Goal: Task Accomplishment & Management: Complete application form

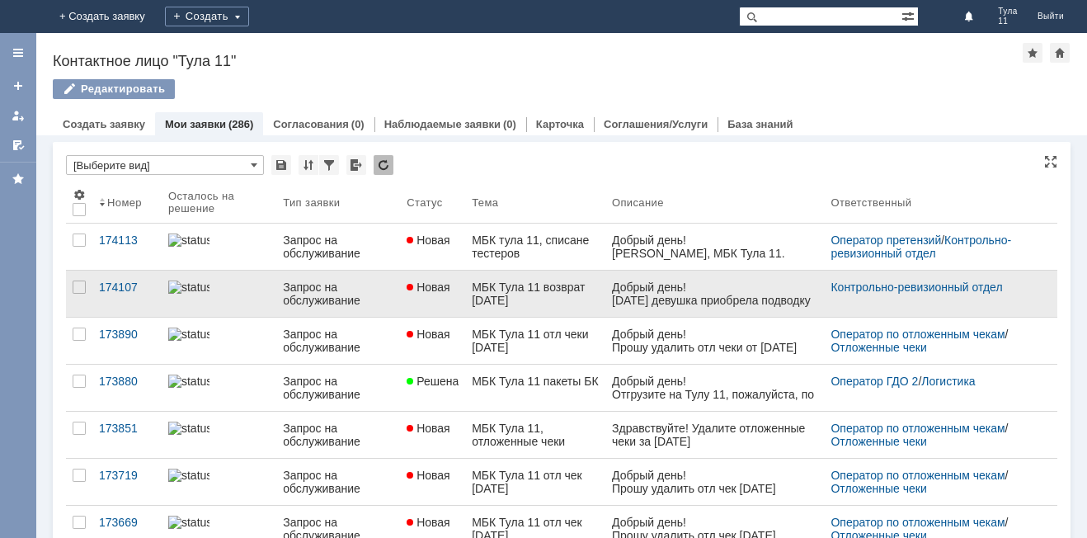
click at [758, 303] on div "[DATE] девушка приобрела подводку для глаз Streamline стойкая Belor Design/4/М,…" at bounding box center [714, 320] width 206 height 53
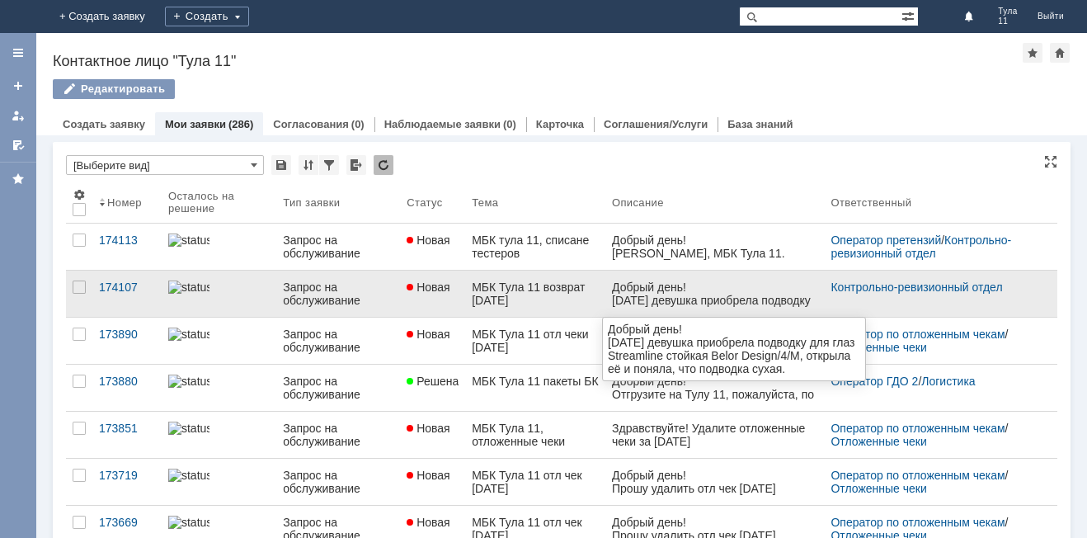
click at [674, 298] on div "[DATE] девушка приобрела подводку для глаз Streamline стойкая Belor Design/4/М,…" at bounding box center [714, 320] width 206 height 53
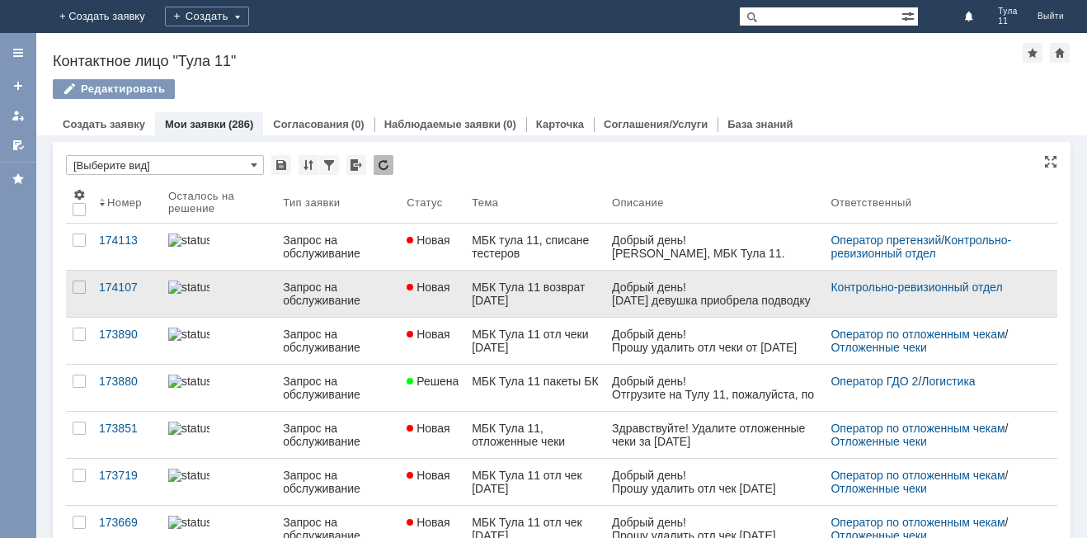
click at [525, 292] on div "МБК Тула 11 возврат [DATE]" at bounding box center [535, 293] width 127 height 26
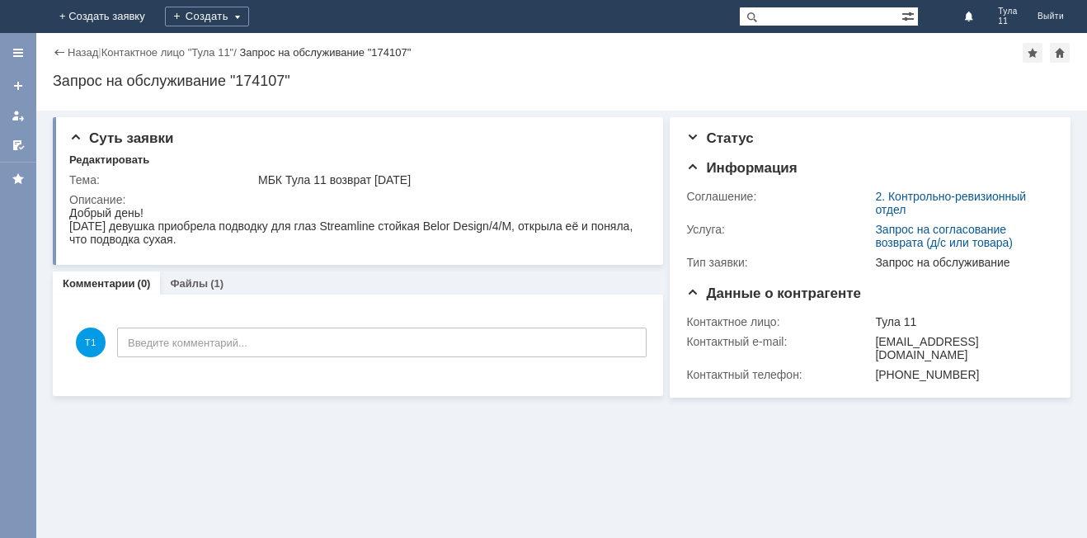
click at [20, 16] on img at bounding box center [20, 16] width 0 height 0
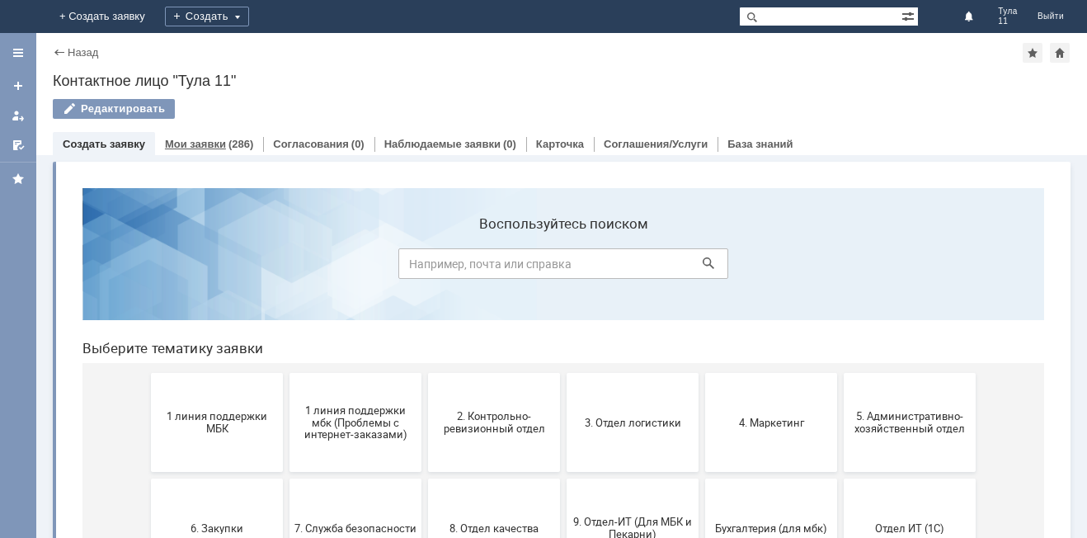
click at [218, 148] on link "Мои заявки" at bounding box center [195, 144] width 61 height 12
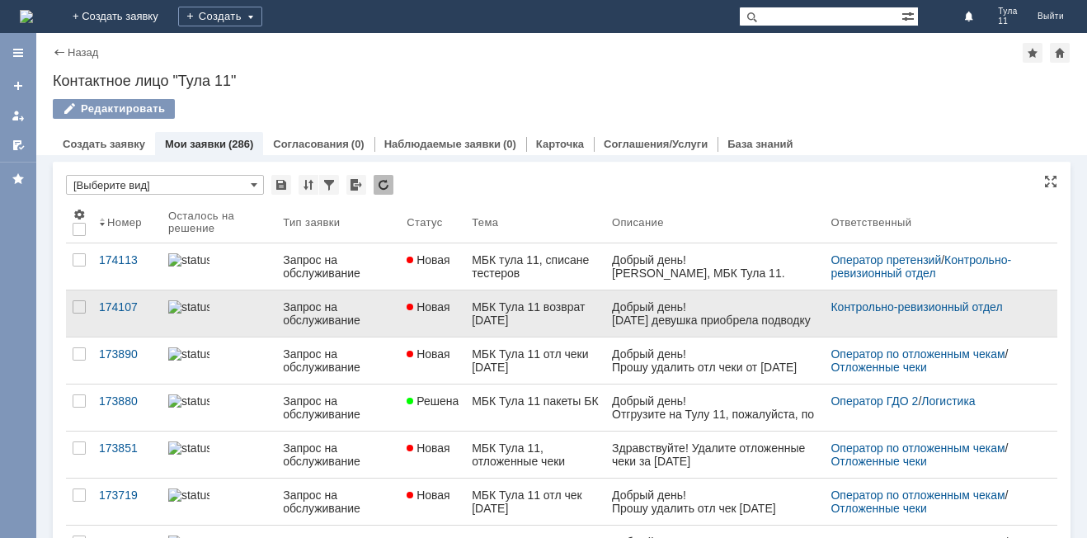
click at [542, 316] on div "МБК Тула 11 возврат [DATE]" at bounding box center [535, 313] width 127 height 26
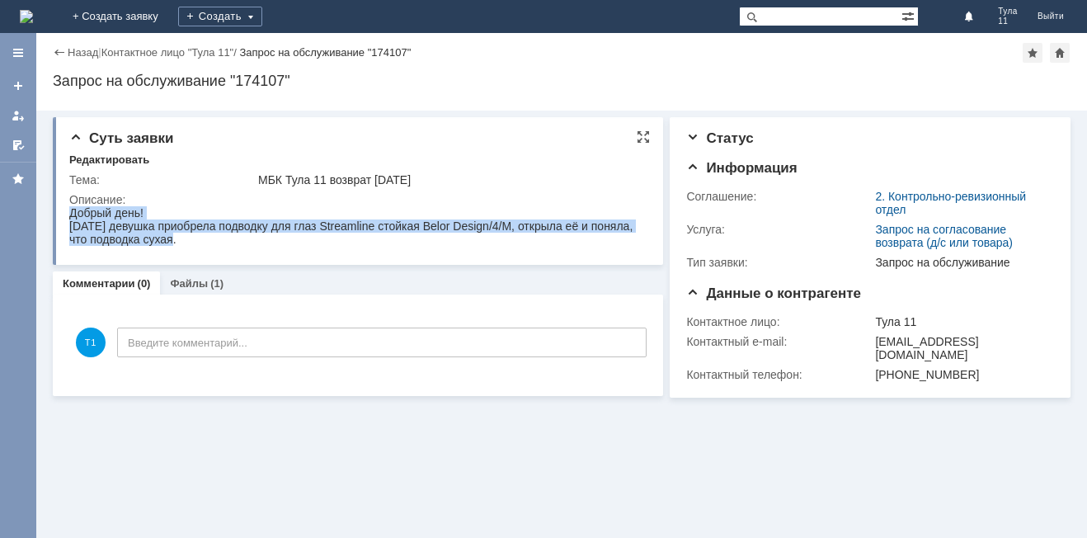
drag, startPoint x: 71, startPoint y: 213, endPoint x: 200, endPoint y: 252, distance: 135.1
click at [200, 246] on html "Добрый день! Вчера девушка приобрела подводку для глаз Streamline стойкая Belor…" at bounding box center [356, 226] width 574 height 40
copy body "Добрый день! Вчера девушка приобрела подводку для глаз Streamline стойкая Belor…"
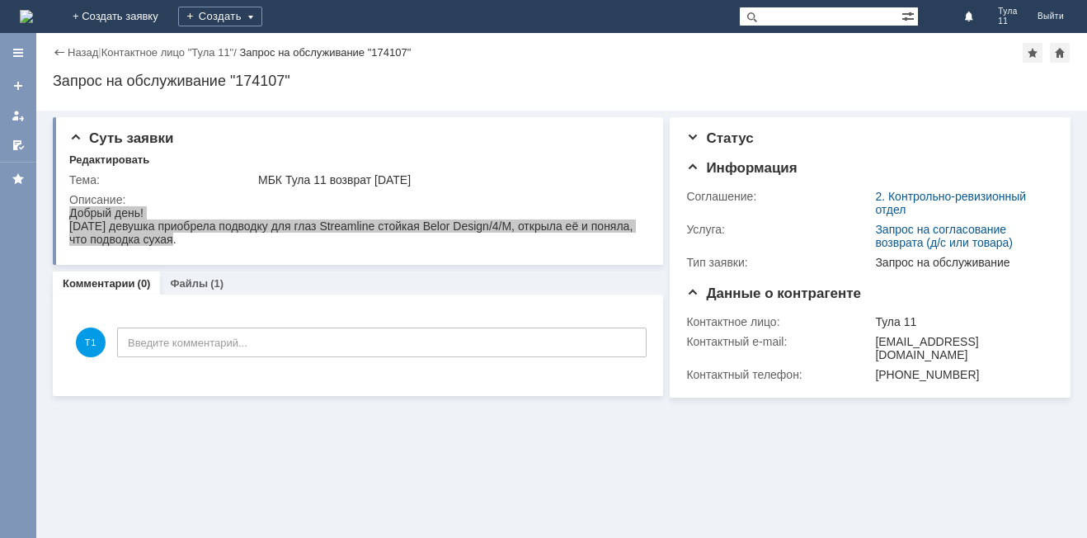
click at [33, 16] on img at bounding box center [26, 16] width 13 height 13
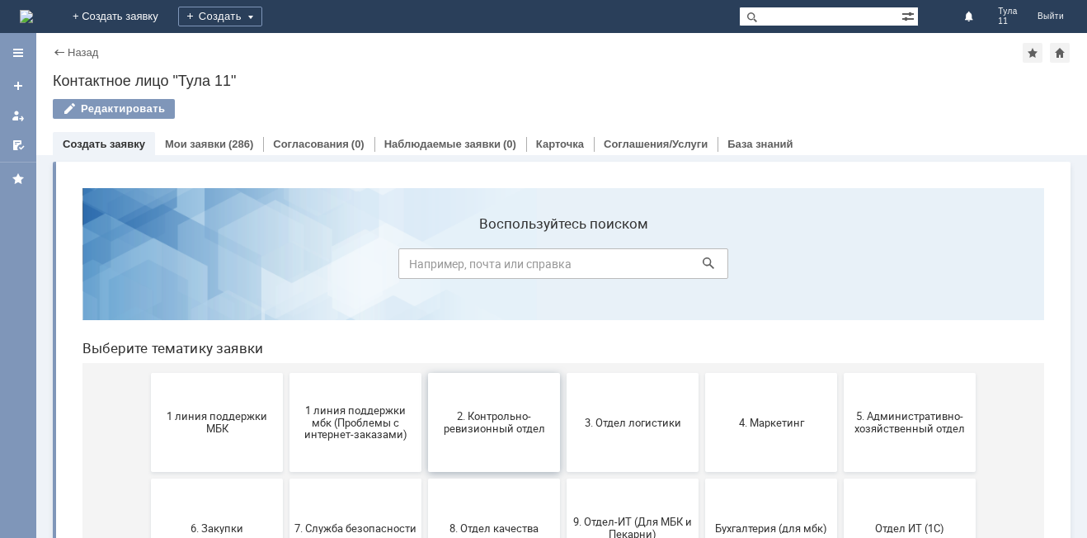
click at [495, 432] on span "2. Контрольно-ревизионный отдел" at bounding box center [494, 422] width 122 height 25
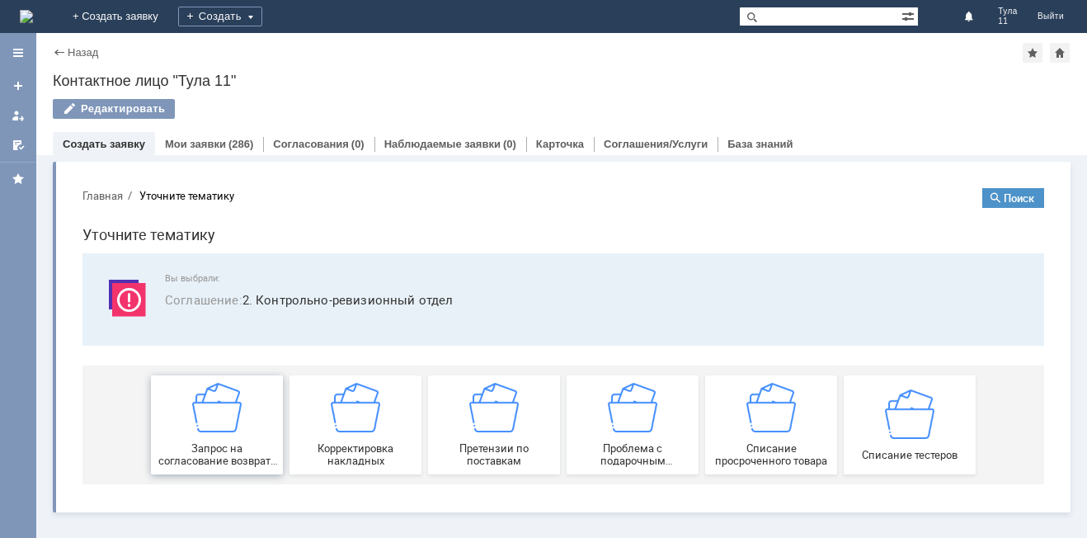
click at [232, 407] on img at bounding box center [216, 407] width 49 height 49
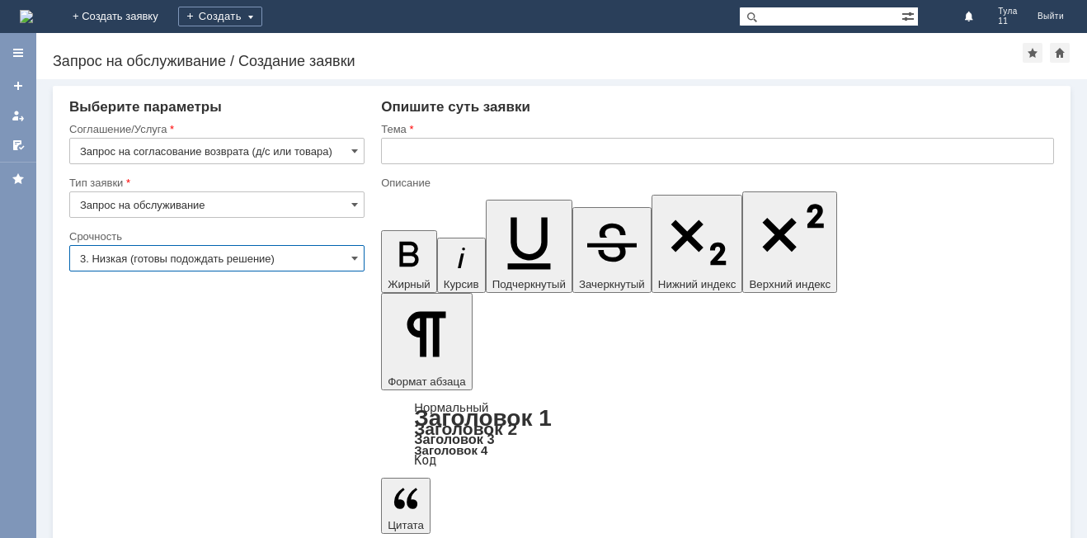
click at [262, 261] on input "3. Низкая (готовы подождать решение)" at bounding box center [216, 258] width 295 height 26
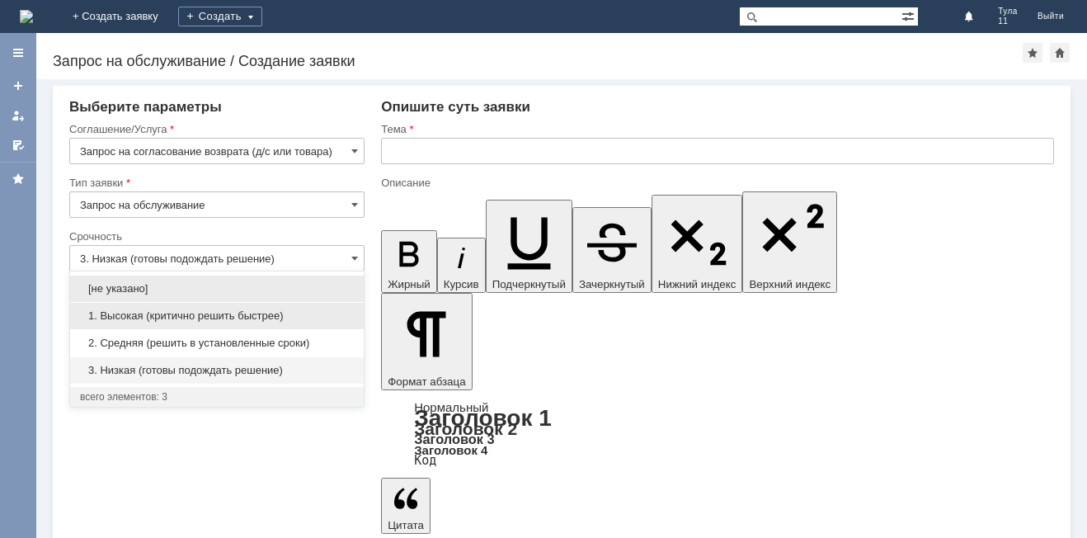
click at [216, 318] on span "1. Высокая (критично решить быстрее)" at bounding box center [217, 315] width 274 height 13
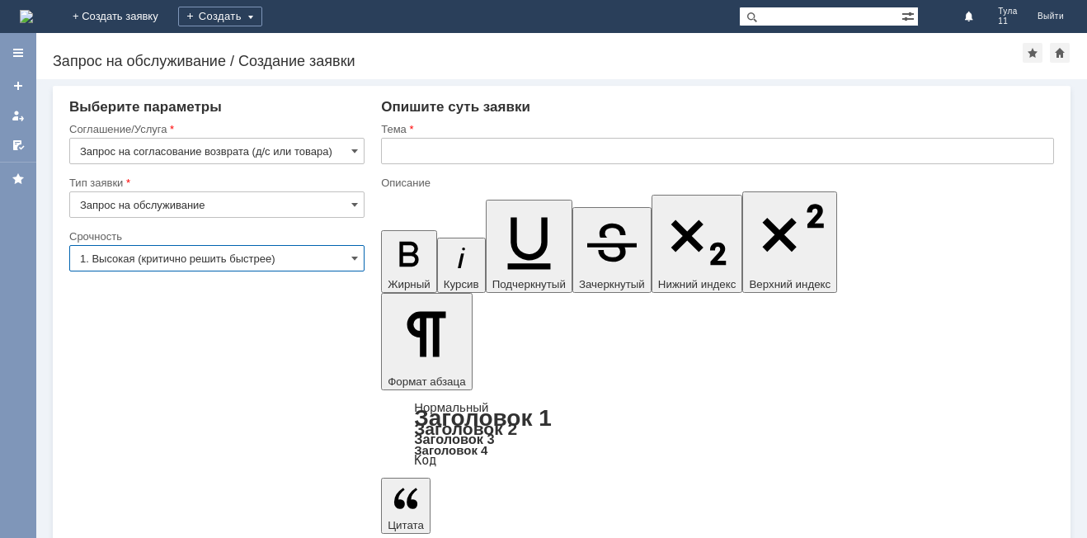
type input "1. Высокая (критично решить быстрее)"
click at [420, 167] on div at bounding box center [717, 170] width 673 height 12
click at [420, 164] on div at bounding box center [717, 170] width 673 height 12
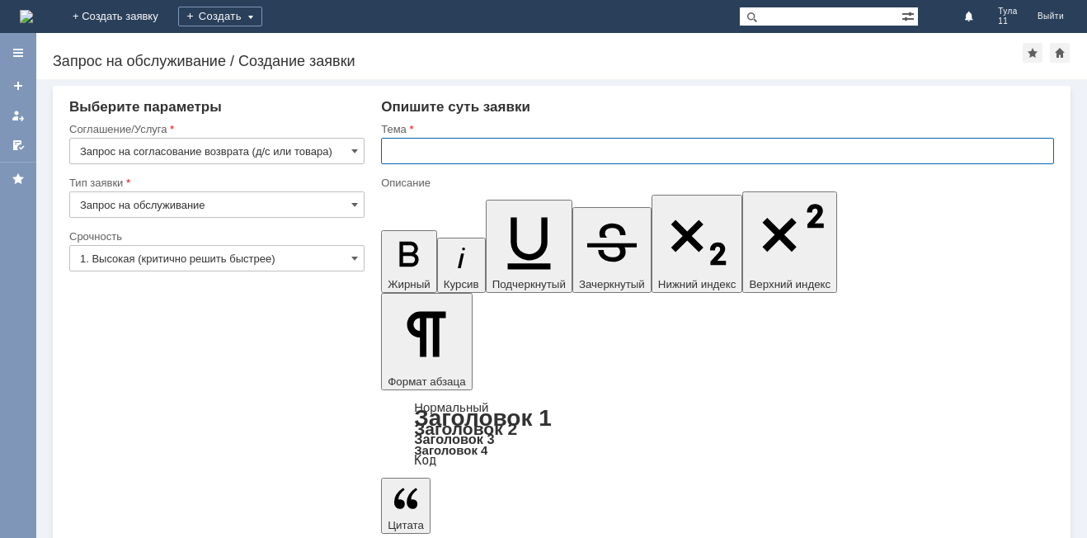
click at [424, 162] on input "text" at bounding box center [717, 151] width 673 height 26
type input "МБК Тула 11 возврат"
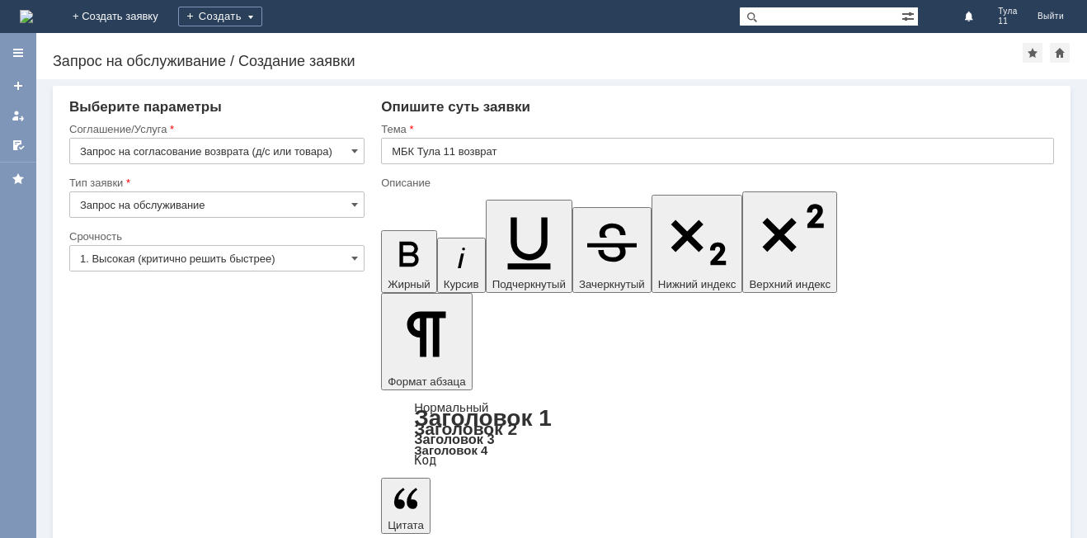
drag, startPoint x: 590, startPoint y: 4407, endPoint x: 830, endPoint y: 4412, distance: 240.0
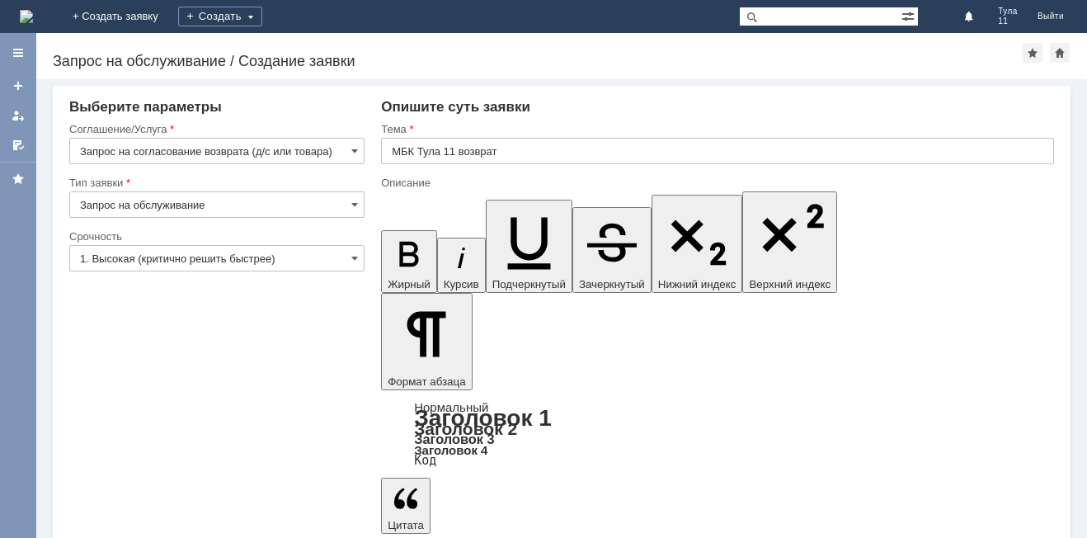
scroll to position [764, 11]
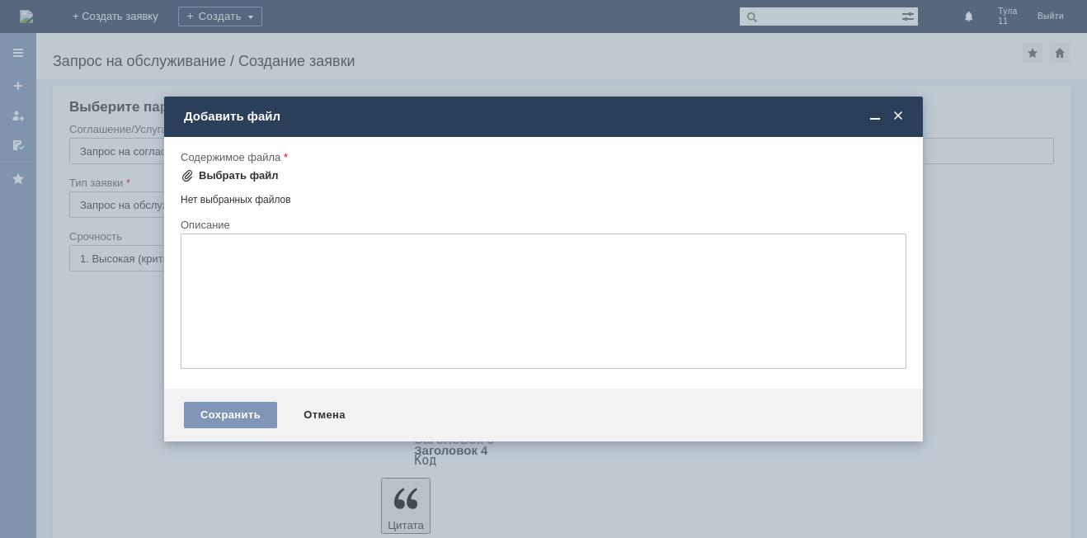
click at [194, 180] on div "Выбрать файл" at bounding box center [230, 175] width 98 height 13
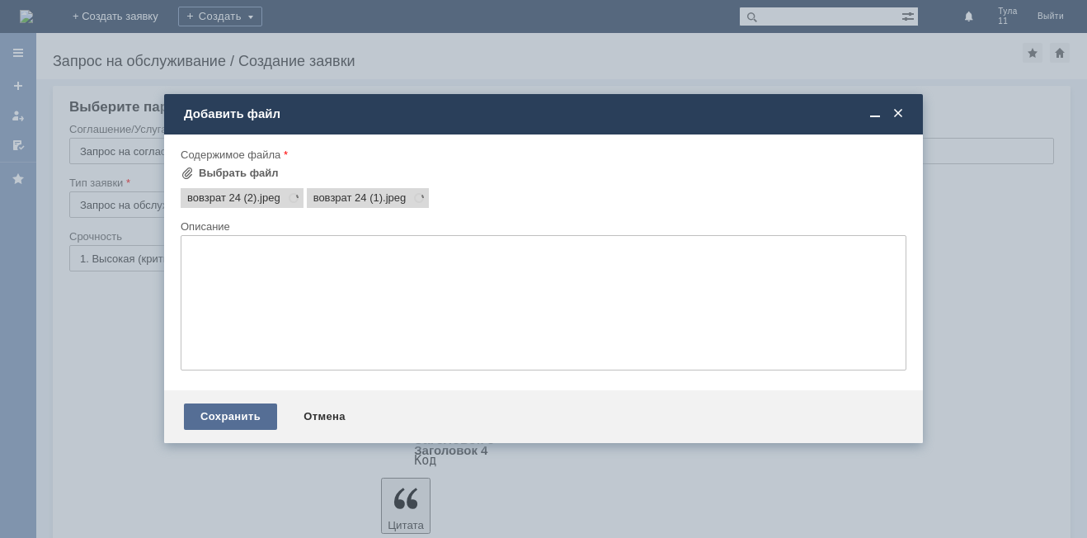
click at [227, 413] on div "Сохранить" at bounding box center [230, 416] width 93 height 26
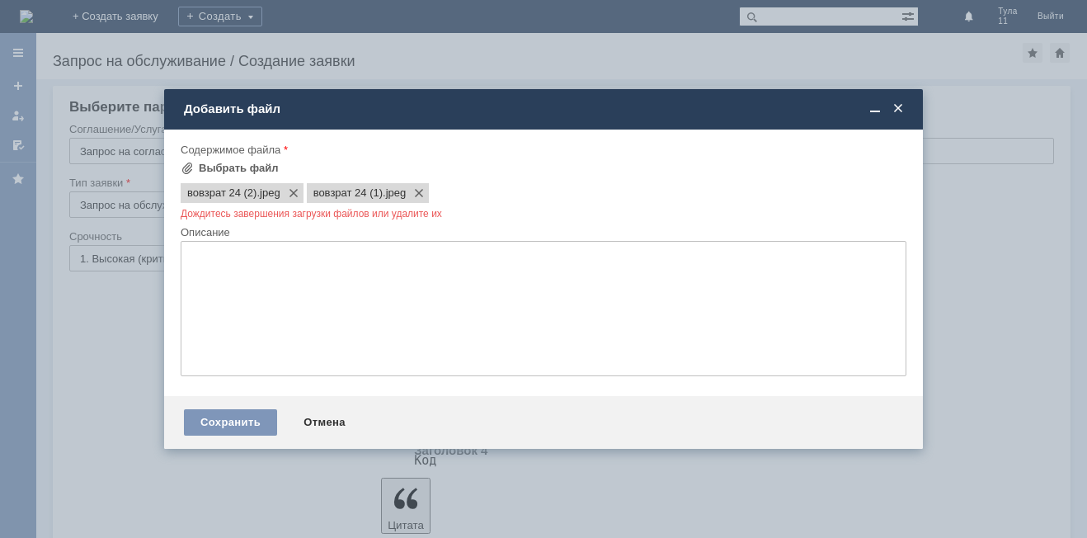
scroll to position [0, 0]
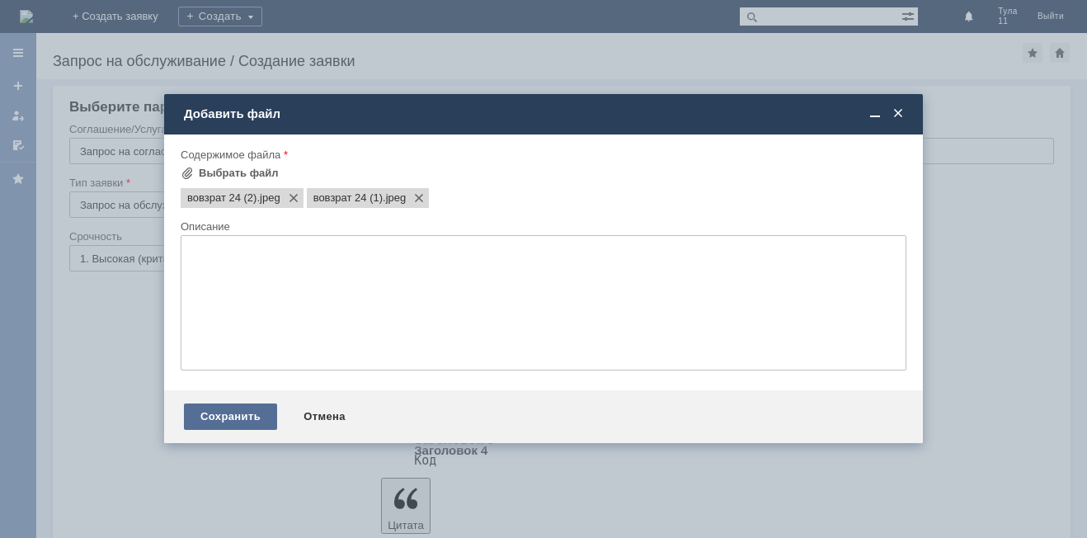
click at [233, 407] on div "Сохранить" at bounding box center [230, 416] width 93 height 26
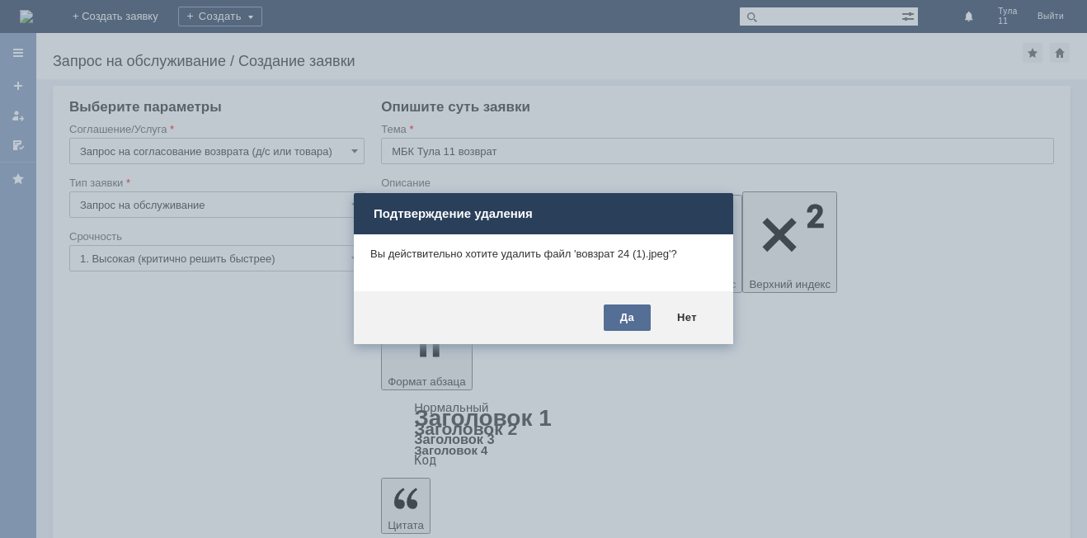
click at [628, 322] on div "Да" at bounding box center [627, 317] width 47 height 26
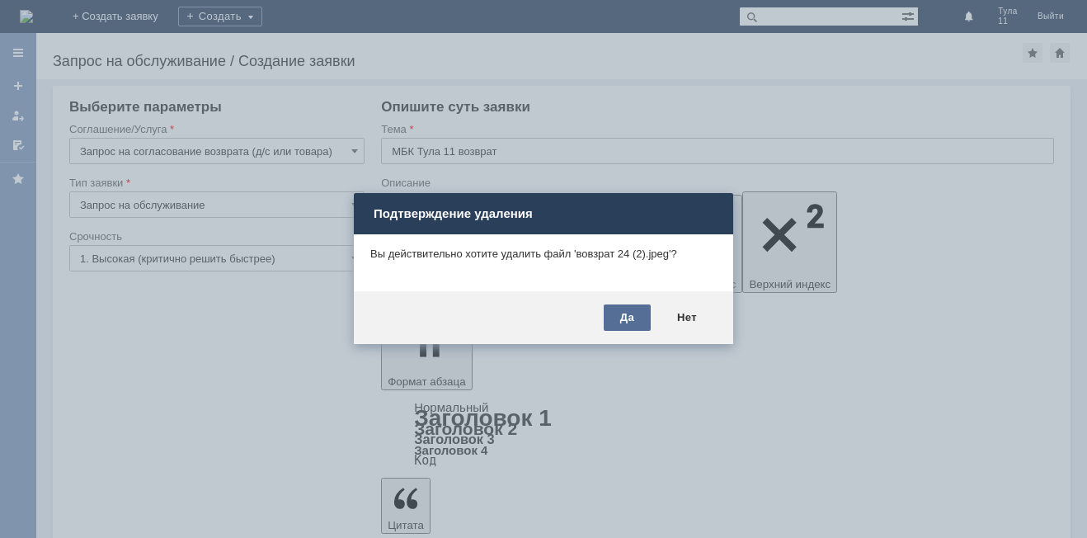
click at [614, 319] on div "Да" at bounding box center [627, 317] width 47 height 26
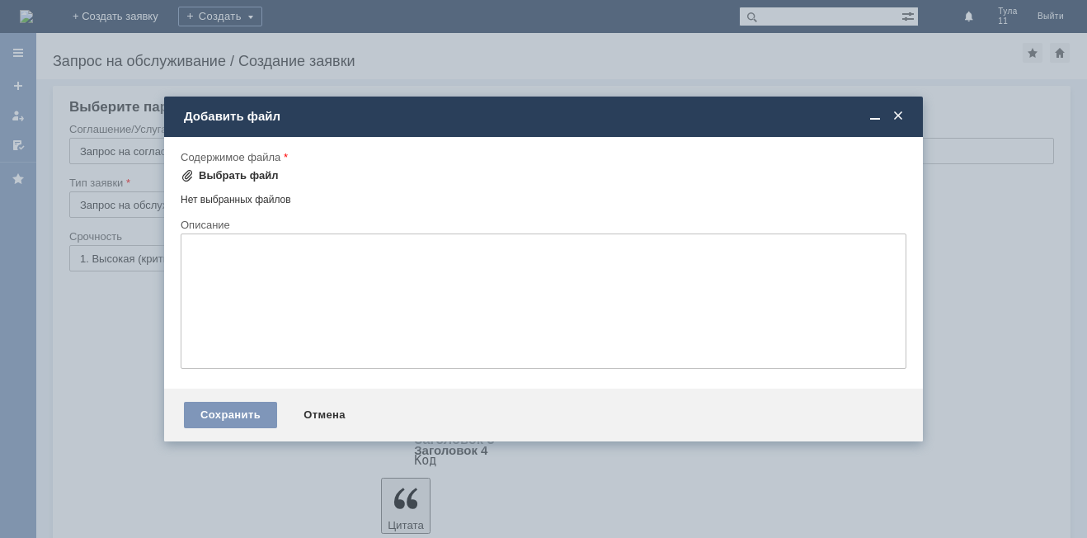
click at [253, 169] on div "Выбрать файл" at bounding box center [239, 175] width 80 height 13
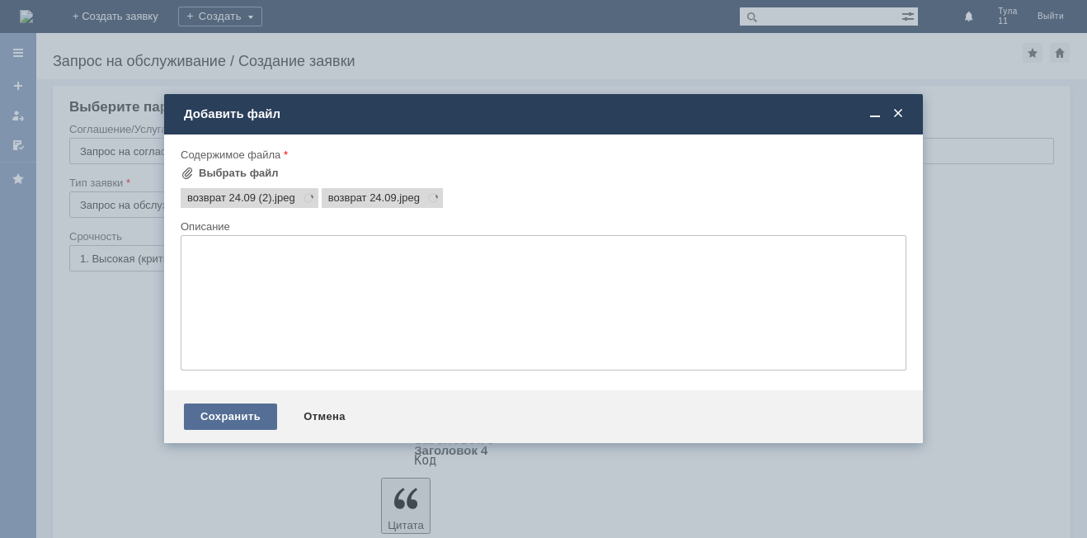
click at [261, 410] on div "Сохранить" at bounding box center [230, 416] width 93 height 26
click at [219, 421] on div "Сохранить" at bounding box center [230, 416] width 93 height 26
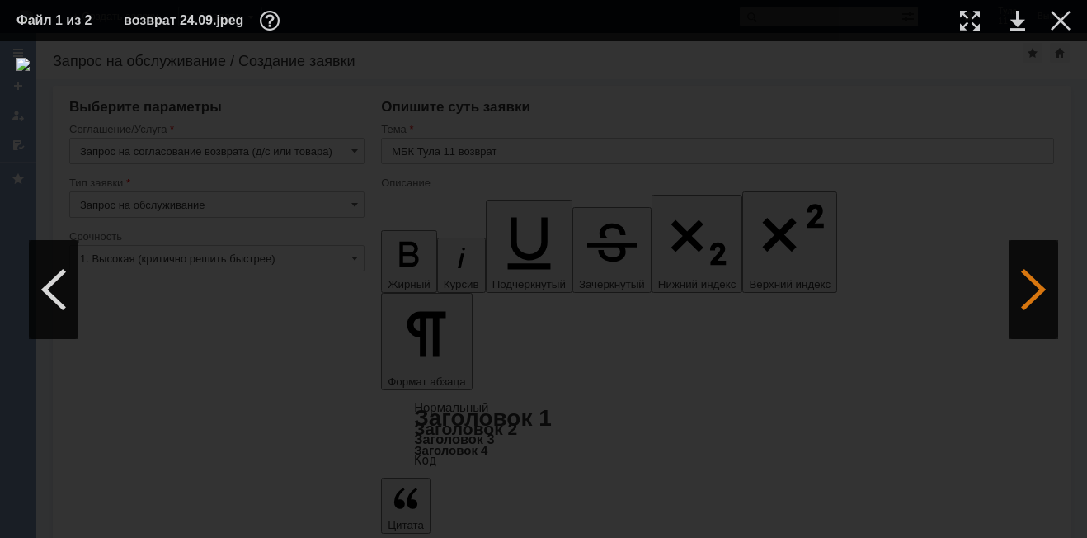
click at [1033, 274] on div at bounding box center [1032, 289] width 49 height 99
click at [1064, 15] on div at bounding box center [1061, 21] width 20 height 20
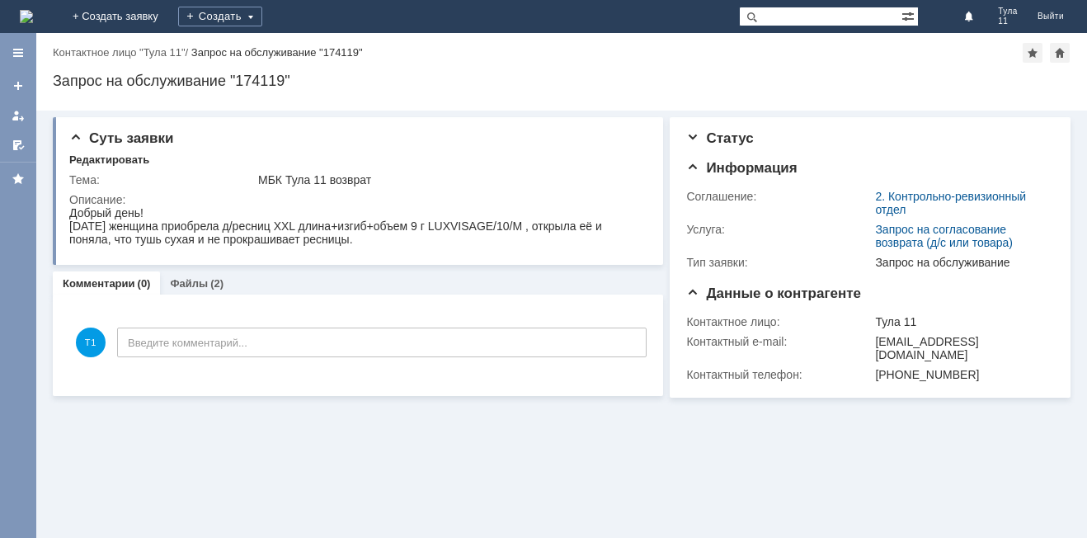
click at [33, 21] on img at bounding box center [26, 16] width 13 height 13
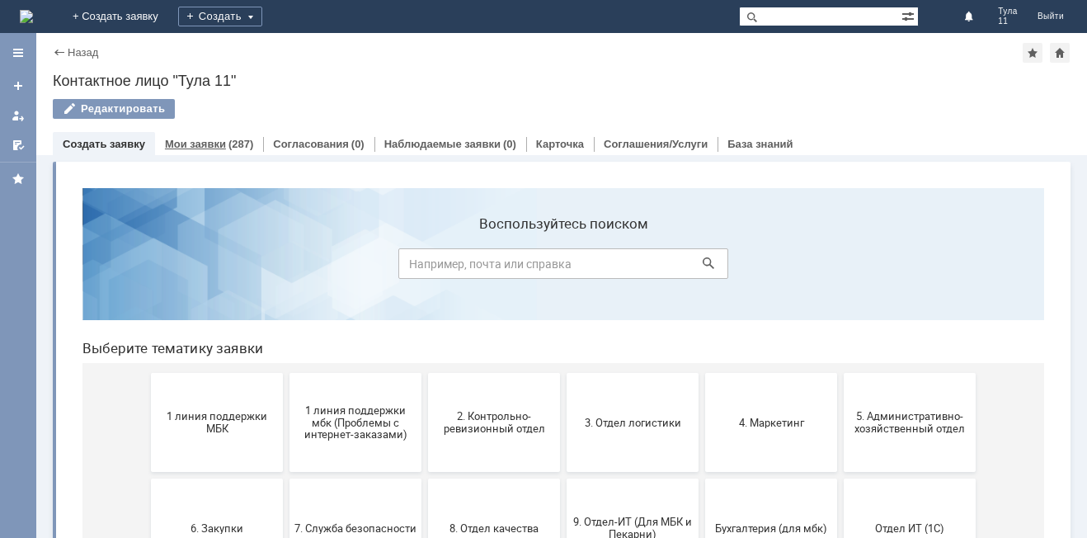
click at [211, 155] on div "Мои заявки (287)" at bounding box center [209, 144] width 108 height 24
